Goal: Transaction & Acquisition: Book appointment/travel/reservation

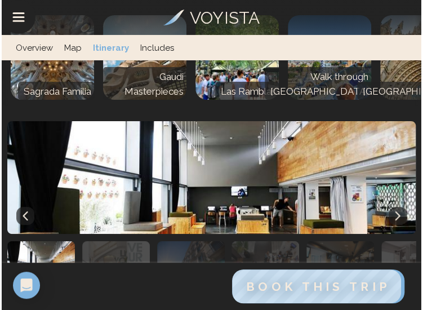
scroll to position [3829, 0]
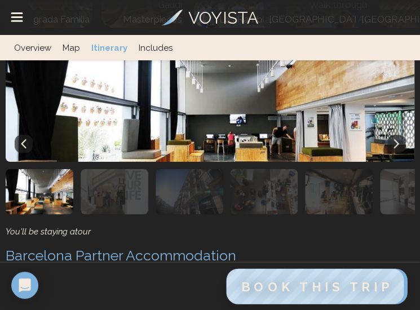
click at [265, 289] on span "BOOK THIS TRIP" at bounding box center [317, 286] width 152 height 15
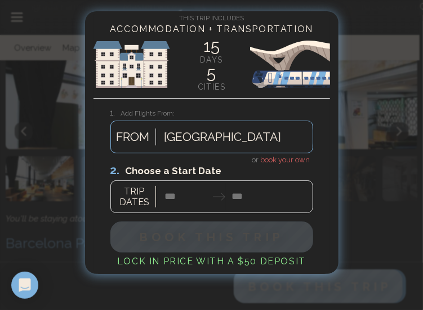
click at [167, 196] on div at bounding box center [211, 188] width 203 height 50
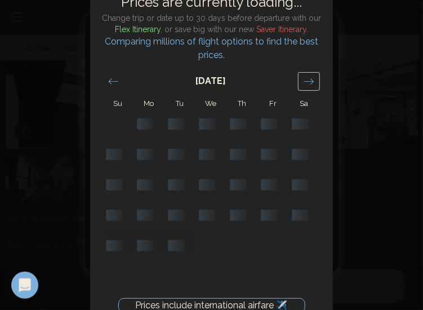
click at [312, 79] on icon "Move forward to switch to the next month." at bounding box center [309, 81] width 10 height 6
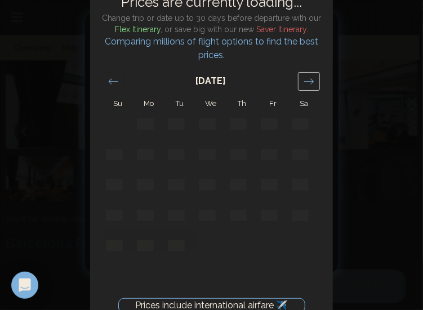
click at [312, 79] on icon "Move forward to switch to the next month." at bounding box center [309, 81] width 10 height 6
click at [309, 79] on icon "Move forward to switch to the next month." at bounding box center [309, 81] width 11 height 11
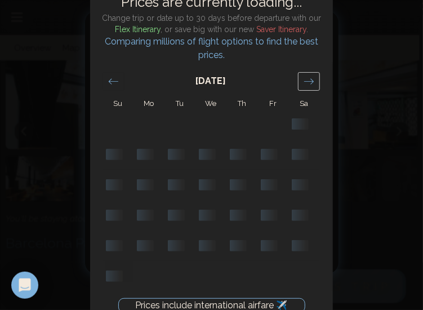
click at [309, 79] on icon "Move forward to switch to the next month." at bounding box center [309, 81] width 11 height 11
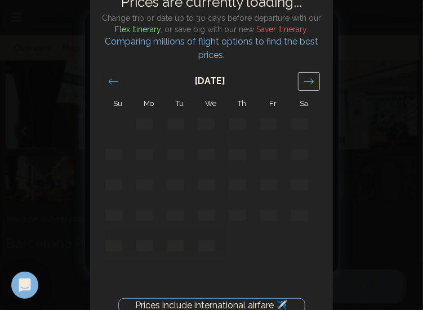
click at [309, 79] on icon "Move forward to switch to the next month." at bounding box center [309, 81] width 11 height 11
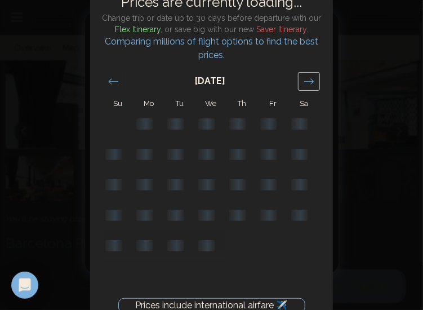
click at [309, 79] on icon "Move forward to switch to the next month." at bounding box center [309, 81] width 11 height 11
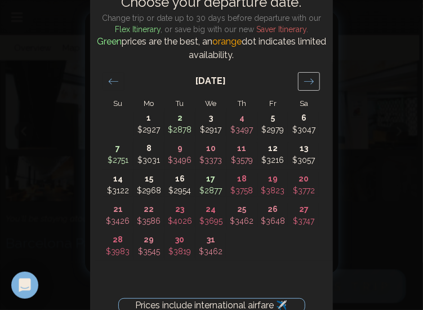
click at [309, 79] on icon "Move forward to switch to the next month." at bounding box center [309, 81] width 11 height 11
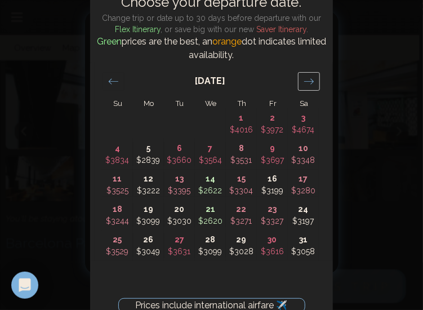
click at [309, 79] on icon "Move forward to switch to the next month." at bounding box center [309, 81] width 11 height 11
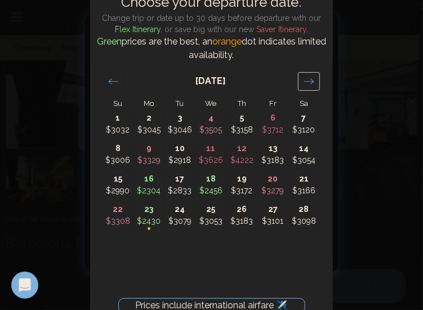
click at [309, 79] on icon "Move forward to switch to the next month." at bounding box center [309, 81] width 11 height 11
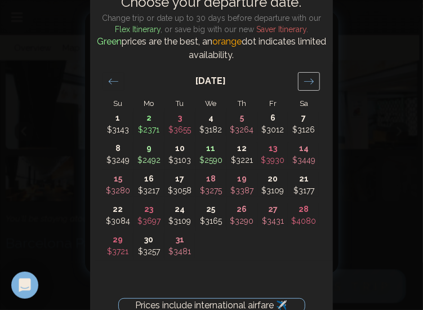
click at [309, 79] on icon "Move forward to switch to the next month." at bounding box center [309, 81] width 11 height 11
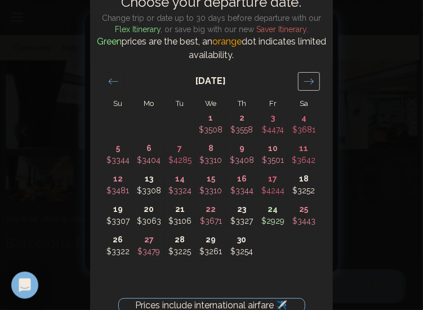
click at [309, 79] on icon "Move forward to switch to the next month." at bounding box center [309, 81] width 11 height 11
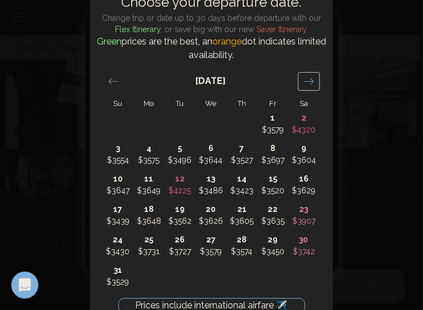
click at [309, 79] on icon "Move forward to switch to the next month." at bounding box center [309, 81] width 11 height 11
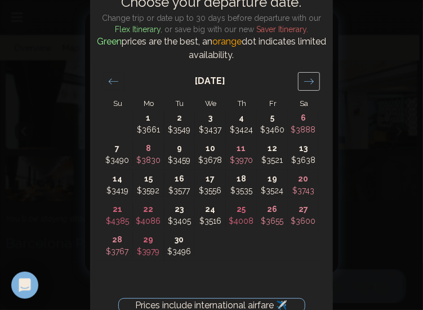
click at [309, 79] on icon "Move forward to switch to the next month." at bounding box center [309, 81] width 11 height 11
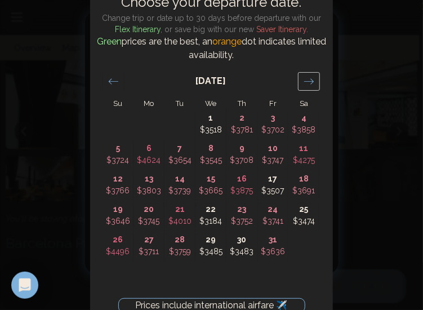
click at [309, 79] on icon "Move forward to switch to the next month." at bounding box center [309, 81] width 11 height 11
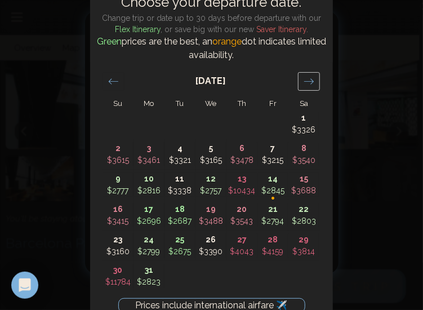
click at [309, 79] on icon "Move forward to switch to the next month." at bounding box center [309, 81] width 11 height 11
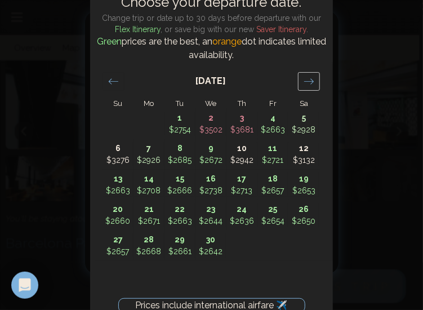
click at [309, 79] on icon "Move forward to switch to the next month." at bounding box center [309, 81] width 11 height 11
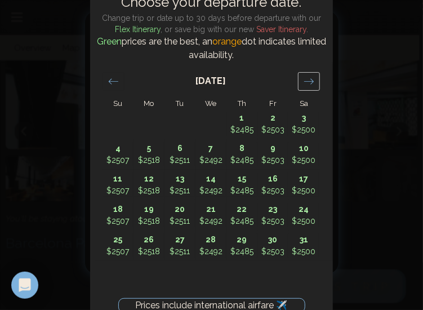
click at [309, 79] on icon "Move forward to switch to the next month." at bounding box center [309, 81] width 11 height 11
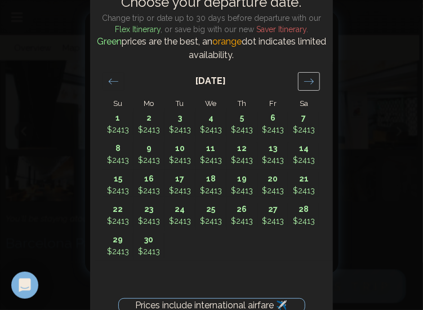
click at [309, 79] on icon "Move forward to switch to the next month." at bounding box center [309, 81] width 11 height 11
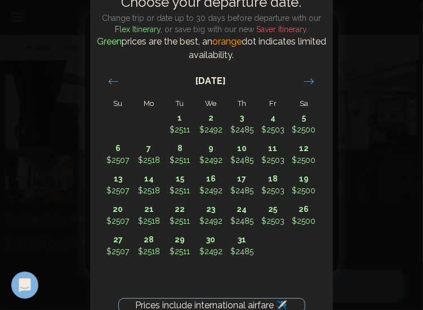
click at [105, 94] on div "December 2026" at bounding box center [211, 85] width 217 height 47
click at [112, 88] on div "Move backward to switch to the previous month." at bounding box center [114, 81] width 22 height 19
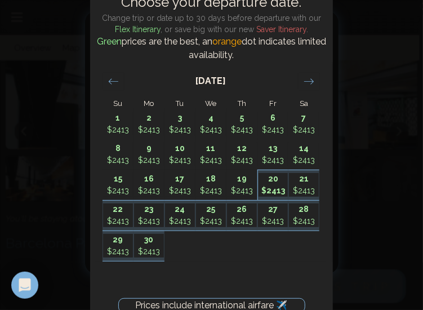
click at [276, 190] on p "$2413" at bounding box center [274, 191] width 30 height 12
type input "********"
type input "*******"
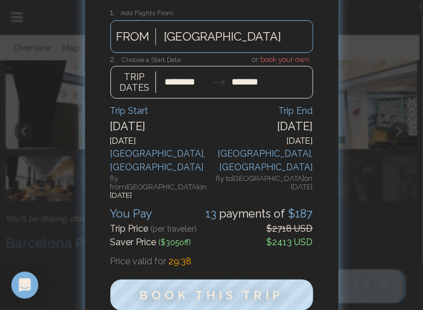
scroll to position [60, 0]
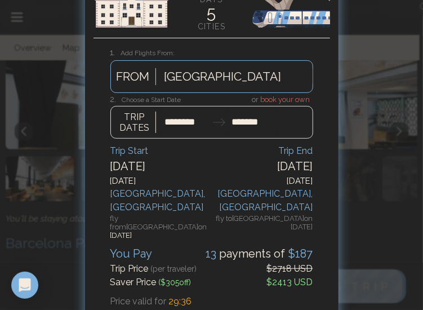
click at [214, 69] on div "Auckland FROM" at bounding box center [211, 76] width 203 height 33
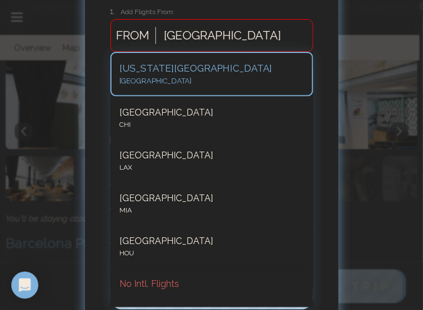
scroll to position [103, 0]
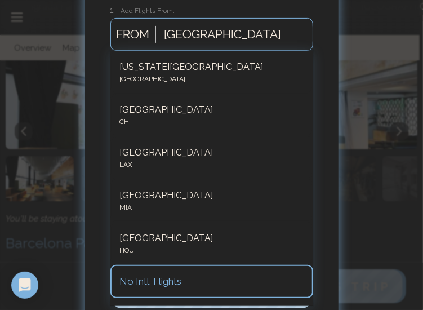
click at [142, 292] on div "No Intl. Flights" at bounding box center [211, 282] width 203 height 34
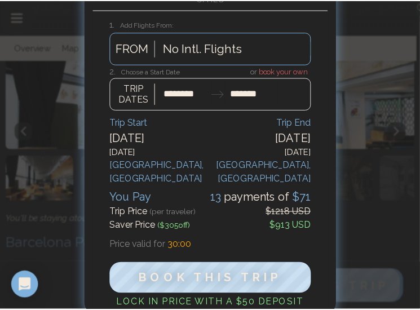
scroll to position [89, 0]
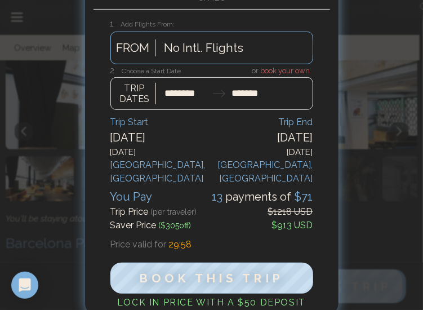
click at [365, 167] on div at bounding box center [211, 155] width 423 height 310
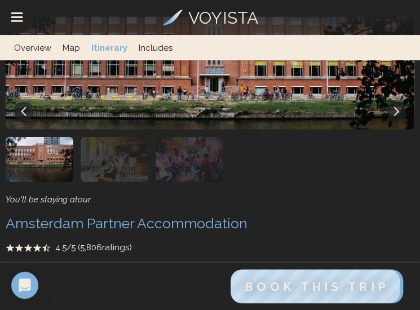
scroll to position [0, 0]
